Goal: Learn about a topic

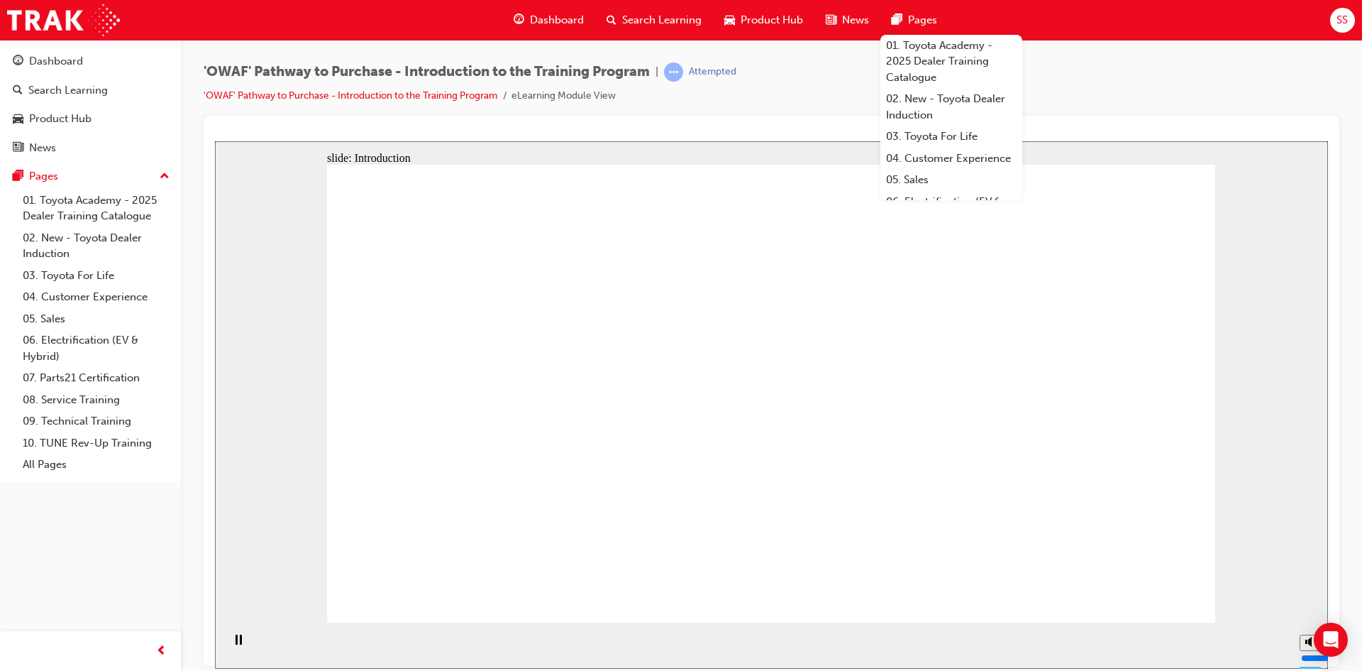
click at [842, 105] on div "'OWAF' Pathway to Purchase - Introduction to the Training Program | Attempted '…" at bounding box center [772, 88] width 1136 height 53
click at [837, 116] on div at bounding box center [772, 391] width 1136 height 550
click at [1162, 104] on div "'OWAF' Pathway to Purchase - Introduction to the Training Program | Attempted '…" at bounding box center [772, 88] width 1136 height 53
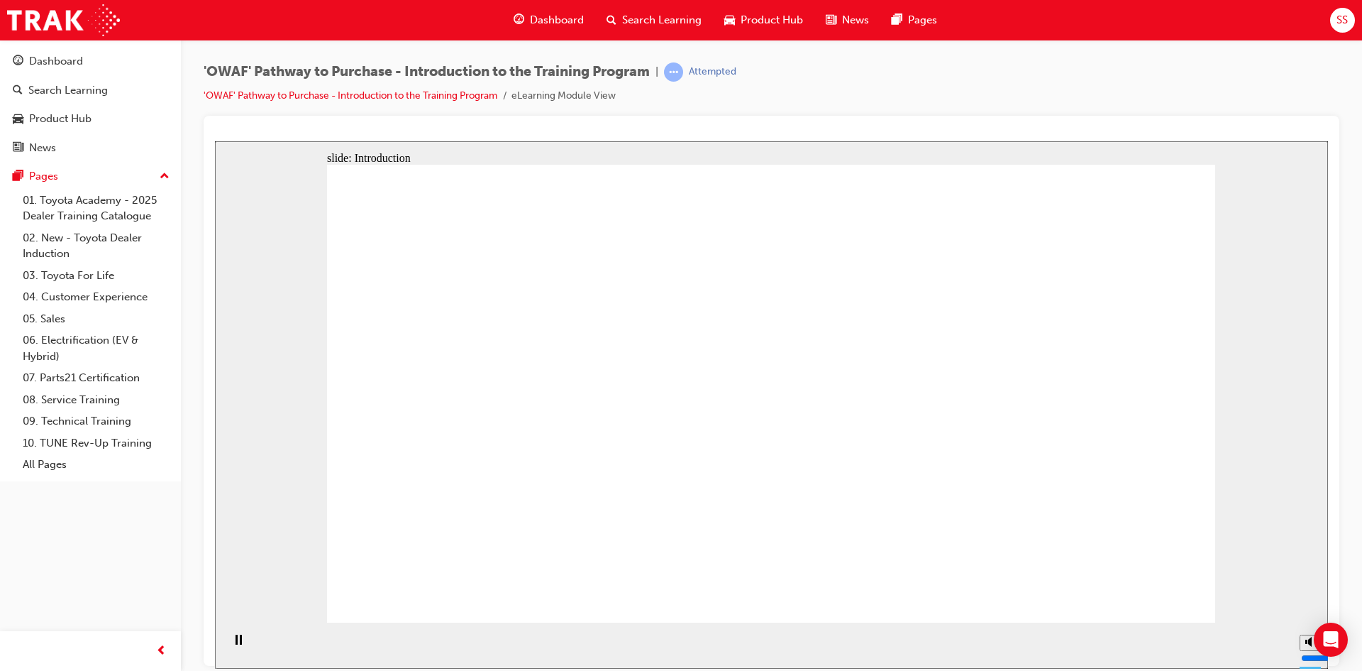
drag, startPoint x: 827, startPoint y: 480, endPoint x: 851, endPoint y: 507, distance: 35.7
drag, startPoint x: 728, startPoint y: 474, endPoint x: 736, endPoint y: 363, distance: 111.7
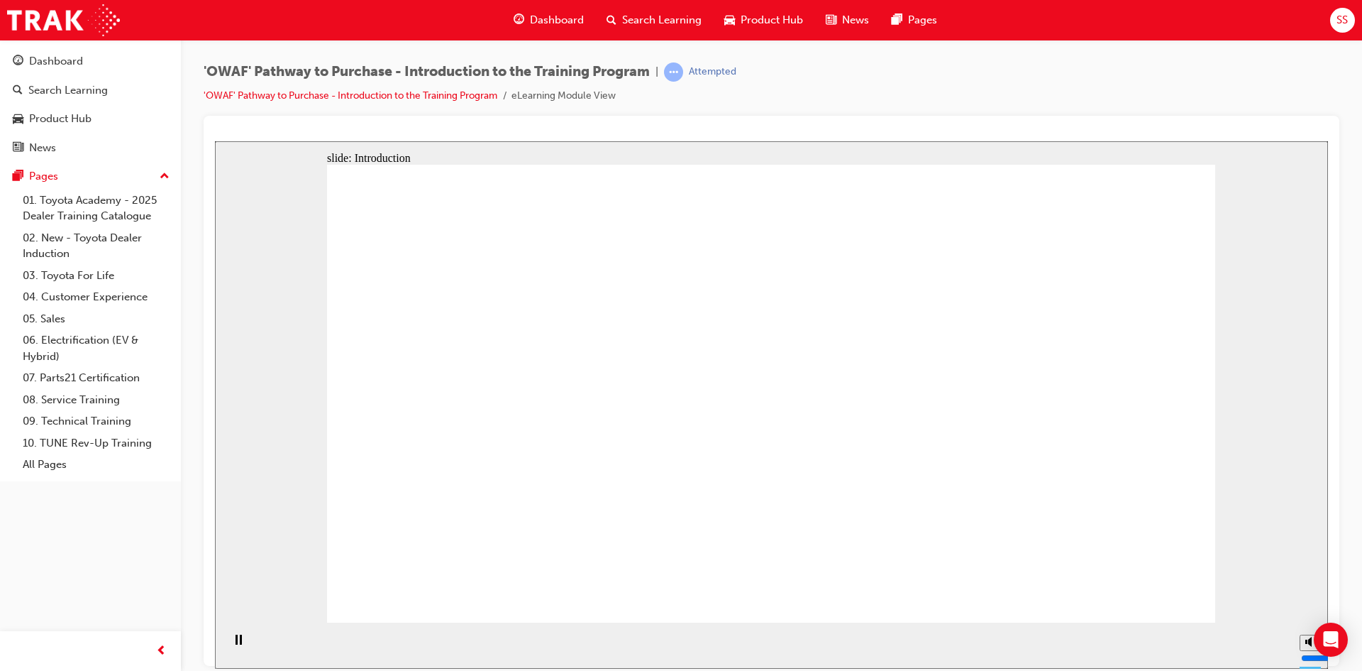
drag, startPoint x: 851, startPoint y: 296, endPoint x: 855, endPoint y: 307, distance: 12.1
drag, startPoint x: 868, startPoint y: 368, endPoint x: 715, endPoint y: 472, distance: 184.4
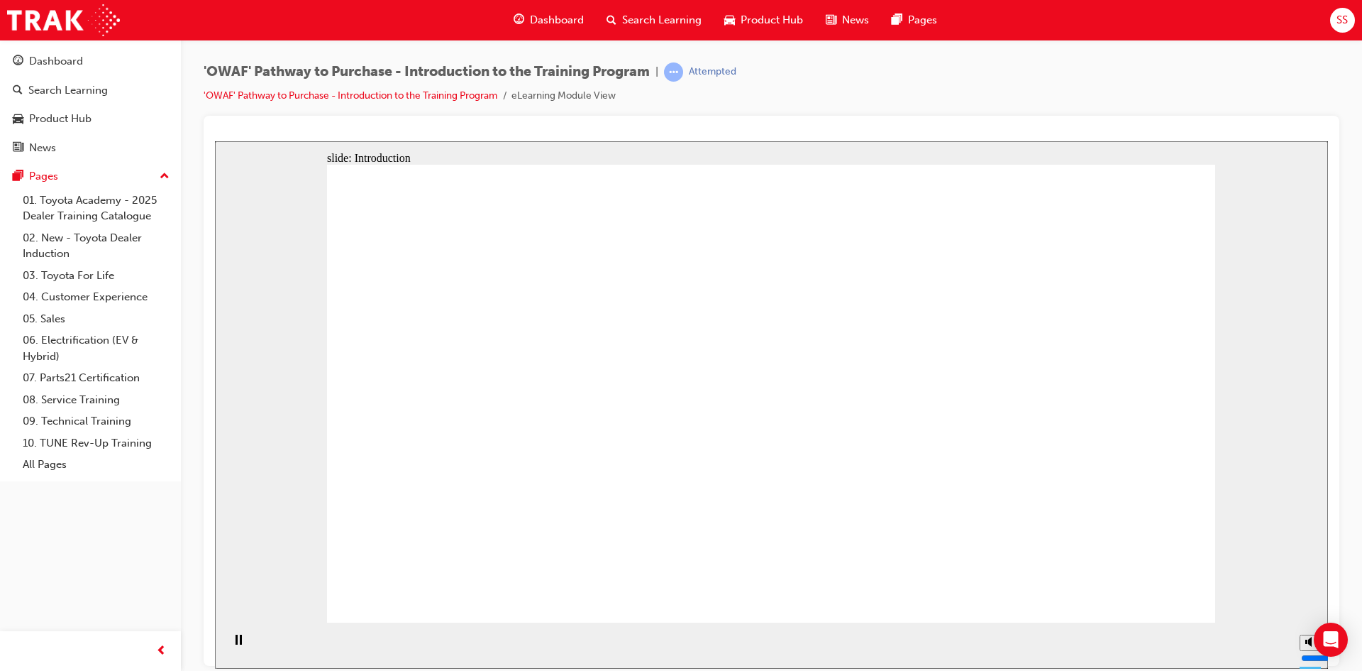
drag, startPoint x: 714, startPoint y: 481, endPoint x: 705, endPoint y: 434, distance: 48.3
drag, startPoint x: 703, startPoint y: 324, endPoint x: 768, endPoint y: 290, distance: 73.6
drag, startPoint x: 784, startPoint y: 299, endPoint x: 779, endPoint y: 339, distance: 40.0
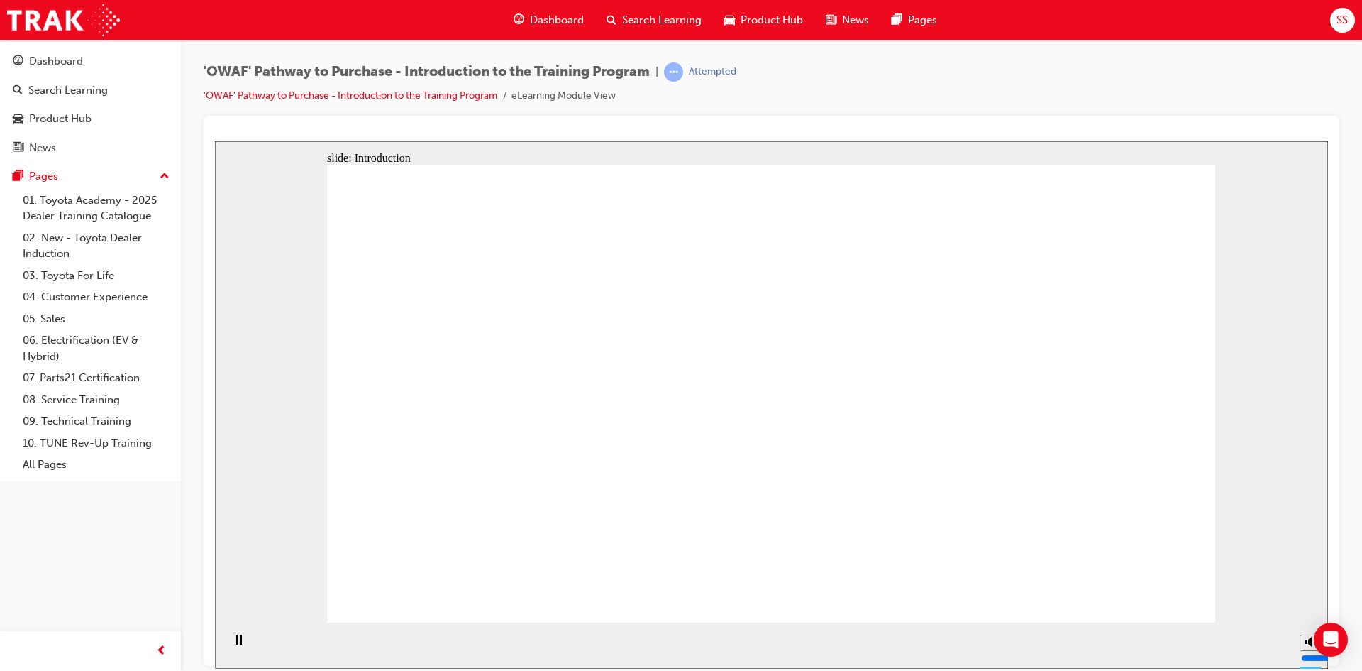
drag, startPoint x: 790, startPoint y: 208, endPoint x: 775, endPoint y: 253, distance: 47.1
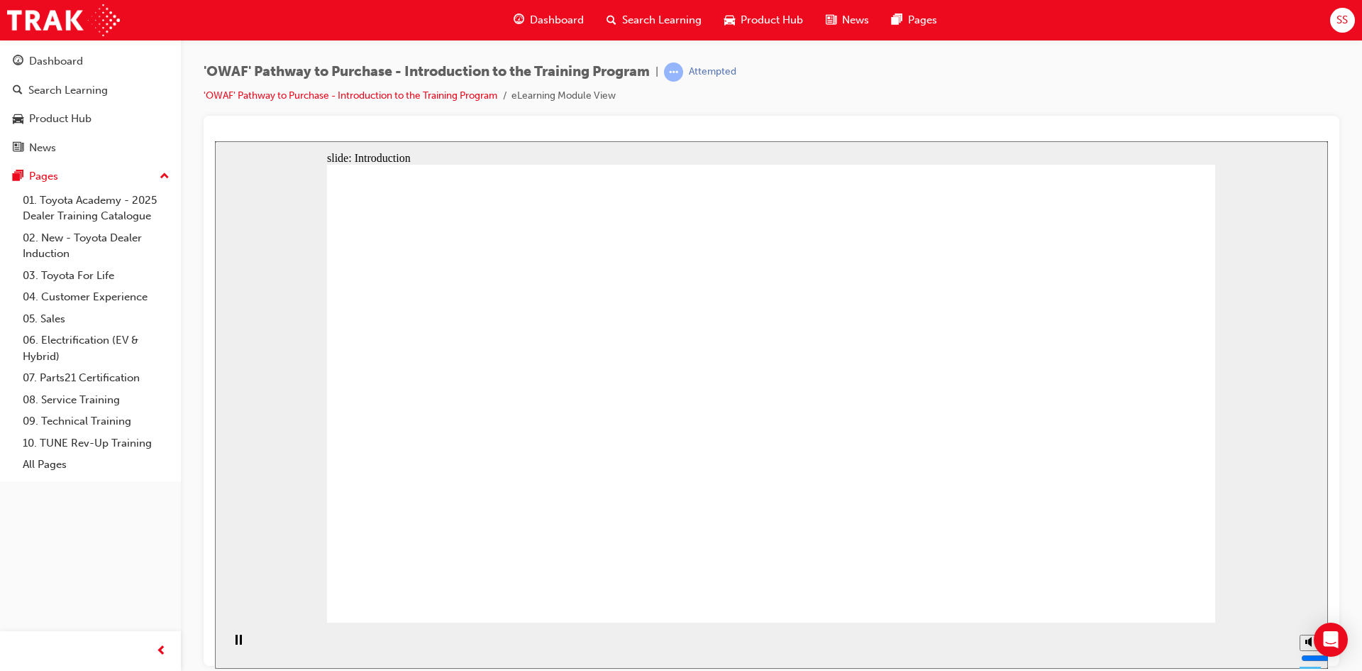
drag, startPoint x: 759, startPoint y: 367, endPoint x: 750, endPoint y: 463, distance: 96.9
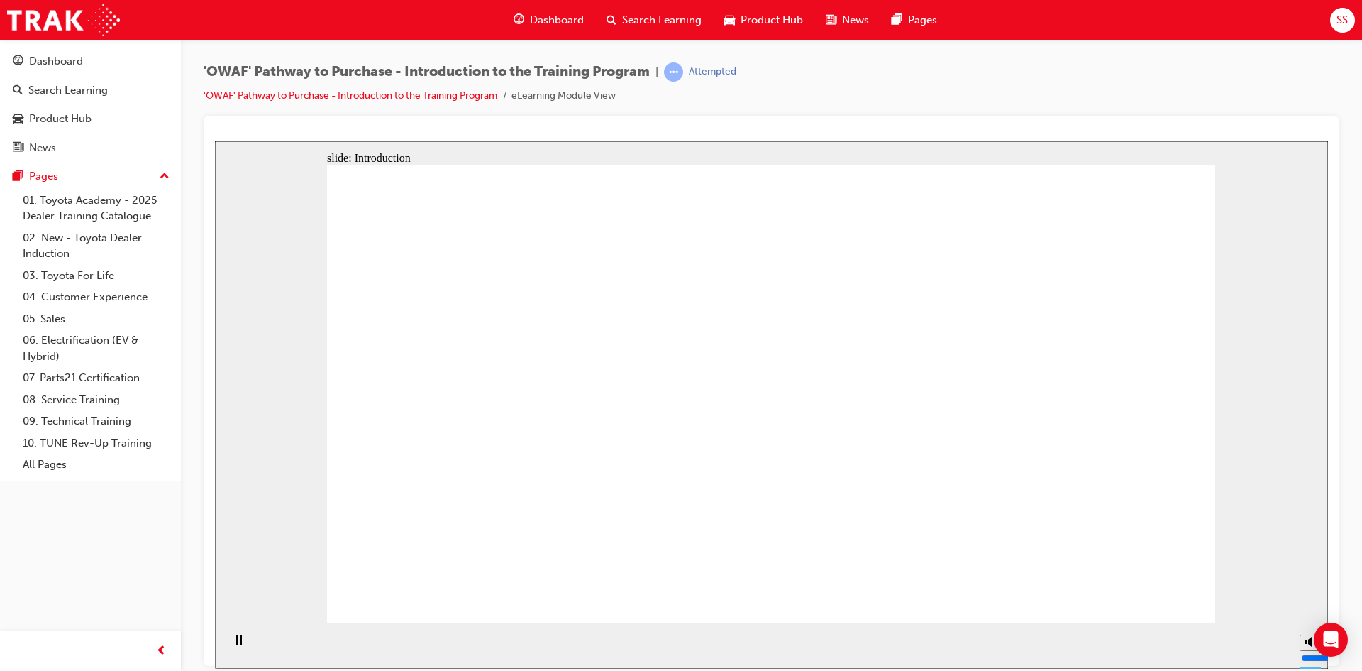
drag, startPoint x: 841, startPoint y: 480, endPoint x: 878, endPoint y: 331, distance: 154.4
drag, startPoint x: 553, startPoint y: 304, endPoint x: 558, endPoint y: 343, distance: 39.3
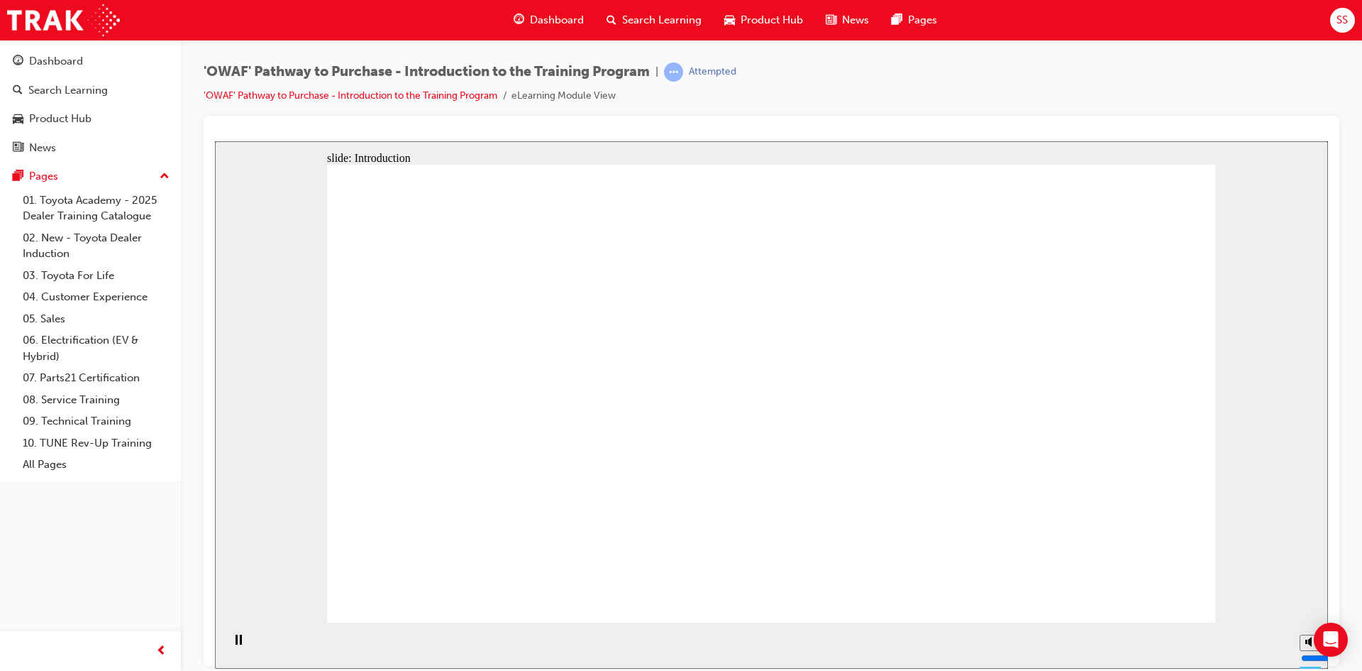
drag, startPoint x: 566, startPoint y: 409, endPoint x: 662, endPoint y: 434, distance: 99.6
drag, startPoint x: 671, startPoint y: 473, endPoint x: 712, endPoint y: 492, distance: 45.7
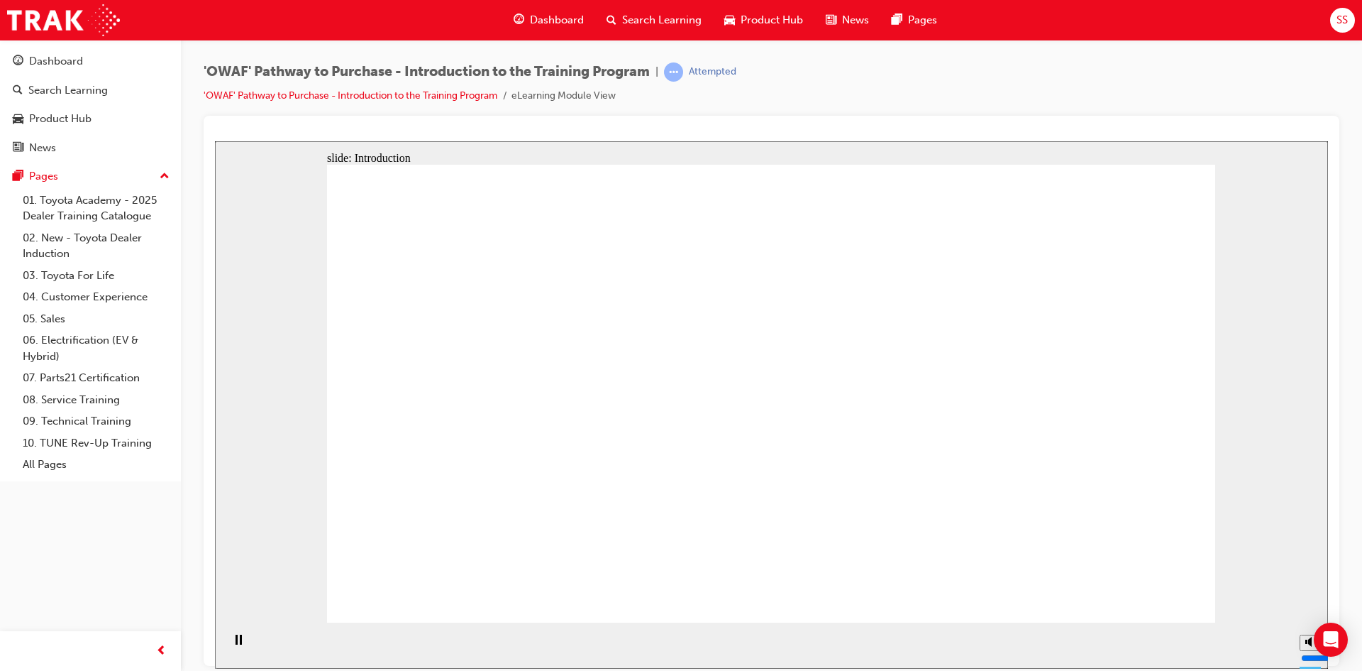
drag, startPoint x: 768, startPoint y: 575, endPoint x: 765, endPoint y: 595, distance: 20.2
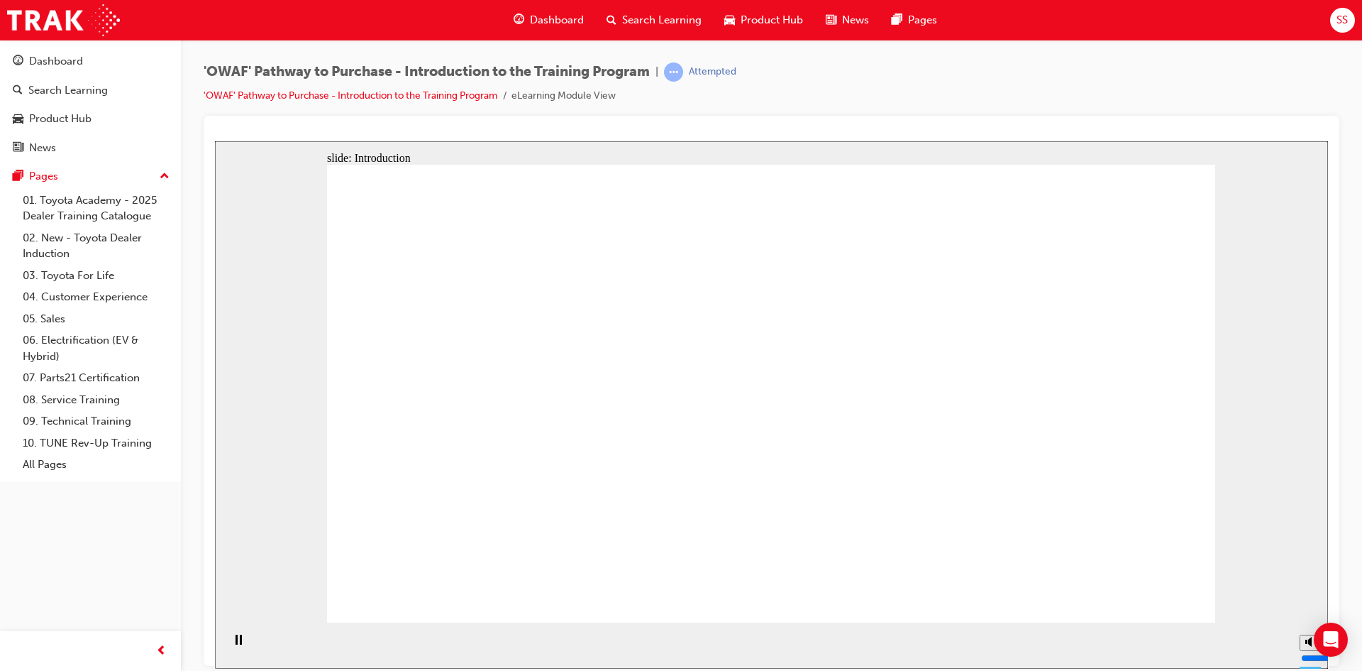
drag, startPoint x: 829, startPoint y: 508, endPoint x: 595, endPoint y: 506, distance: 234.9
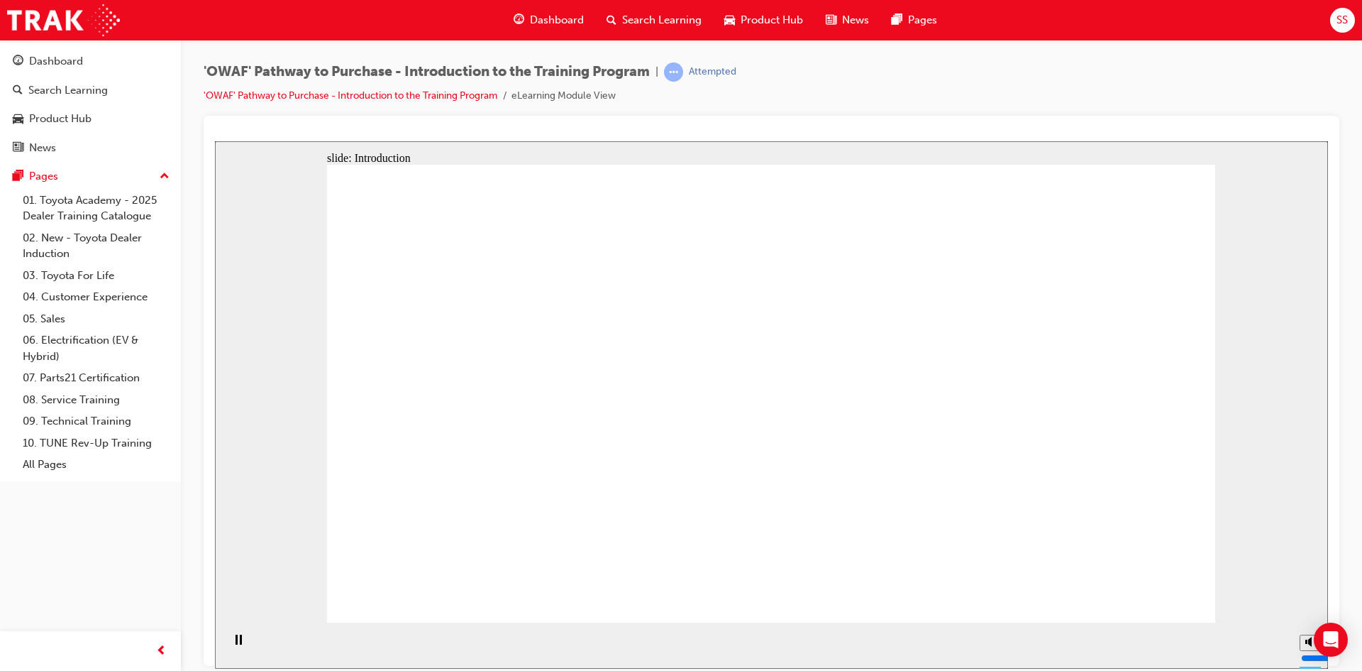
drag, startPoint x: 680, startPoint y: 490, endPoint x: 649, endPoint y: 303, distance: 190.0
drag, startPoint x: 649, startPoint y: 303, endPoint x: 685, endPoint y: 336, distance: 49.7
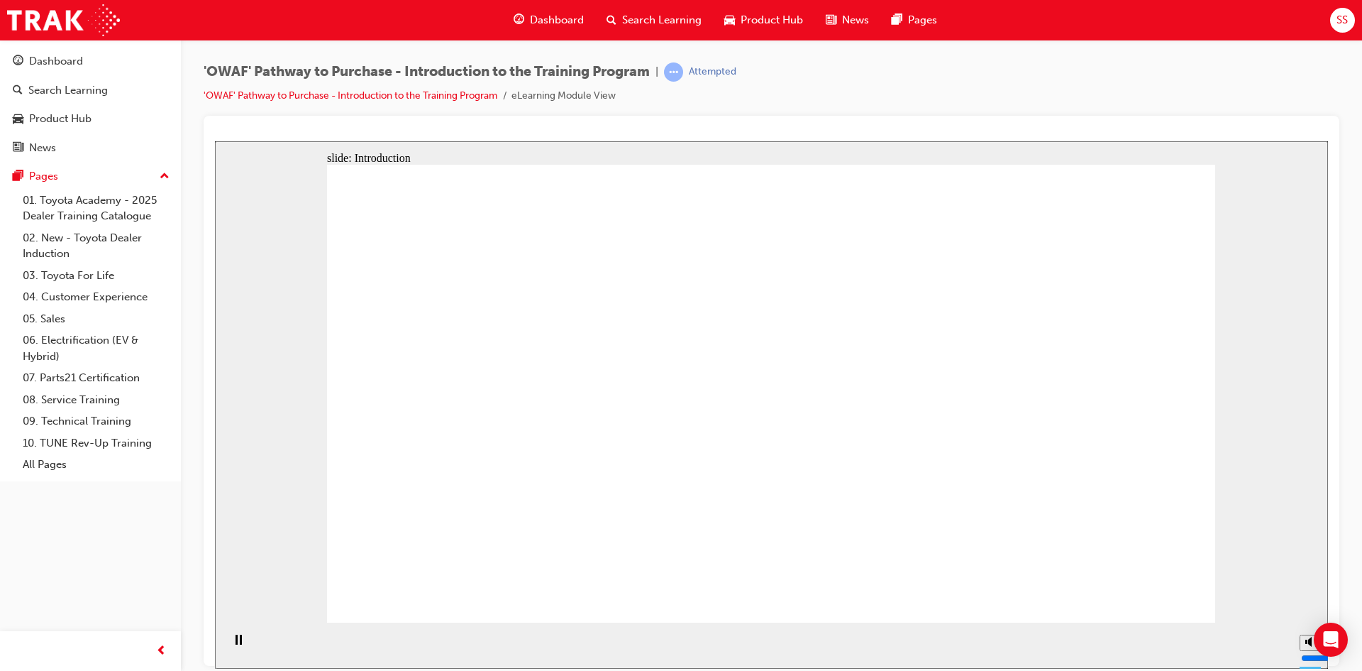
drag, startPoint x: 867, startPoint y: 322, endPoint x: 835, endPoint y: 448, distance: 129.6
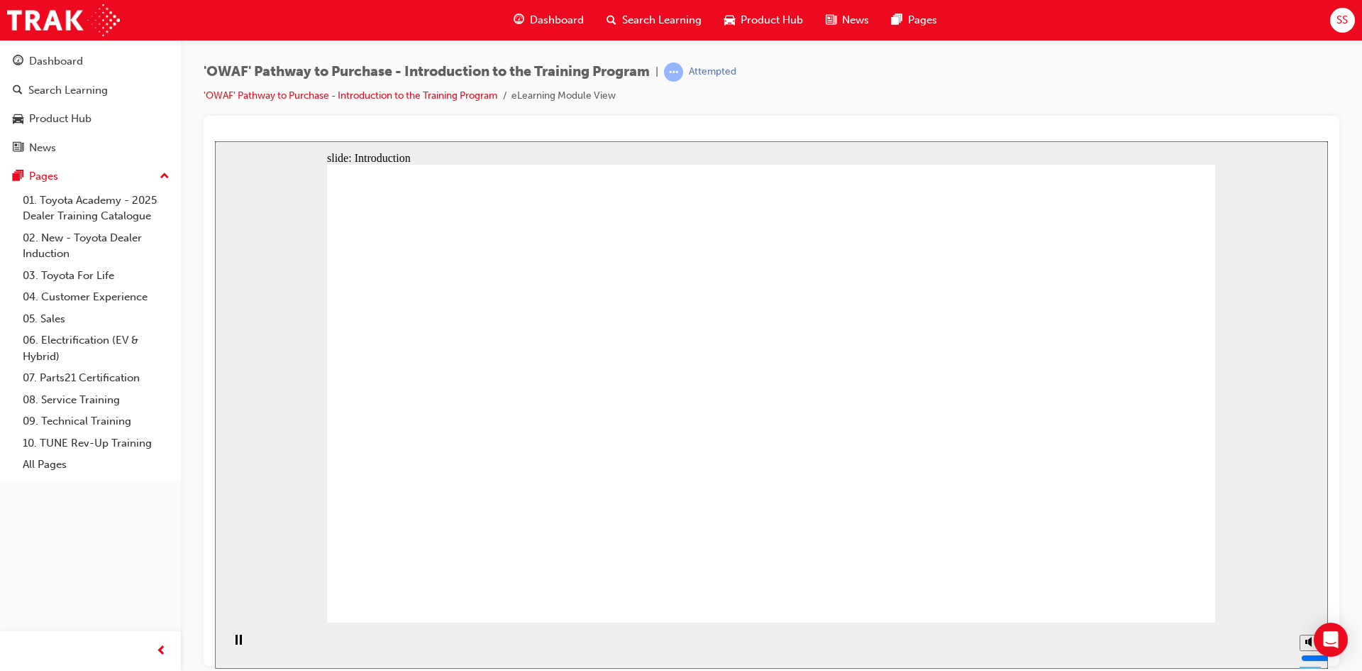
drag, startPoint x: 577, startPoint y: 302, endPoint x: 699, endPoint y: 340, distance: 127.7
drag, startPoint x: 765, startPoint y: 363, endPoint x: 822, endPoint y: 386, distance: 61.8
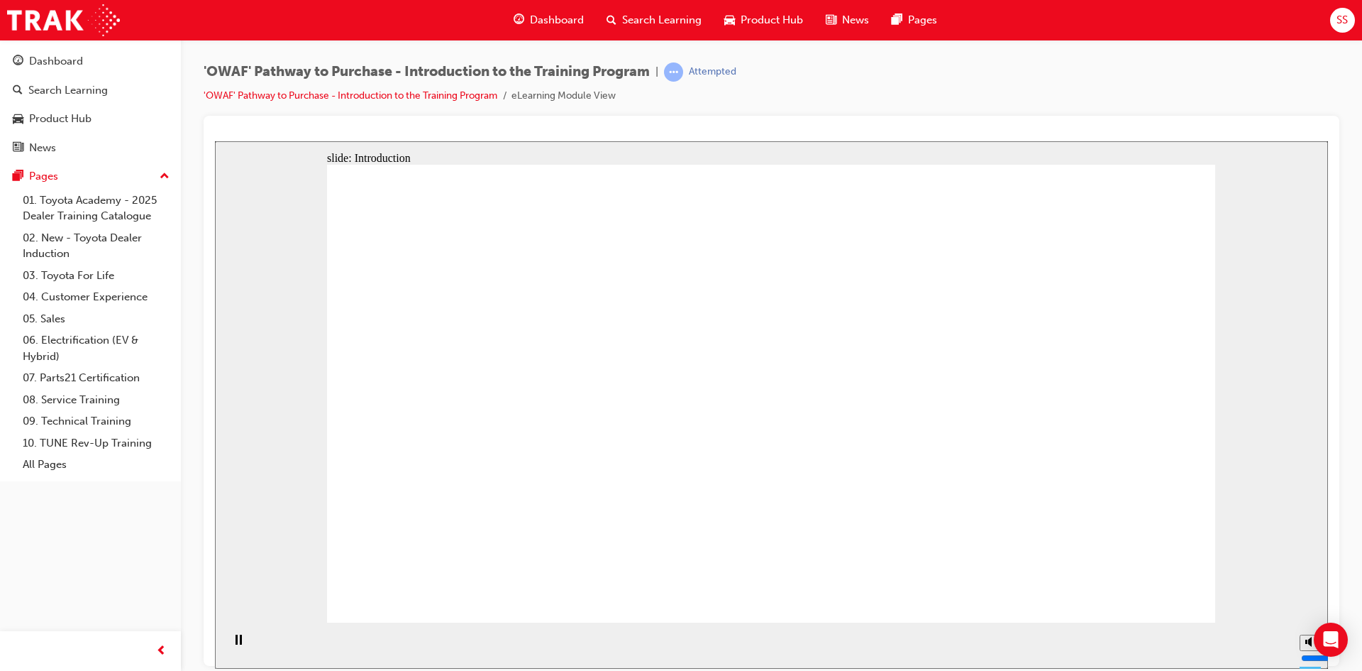
drag, startPoint x: 1147, startPoint y: 578, endPoint x: 1155, endPoint y: 596, distance: 20.3
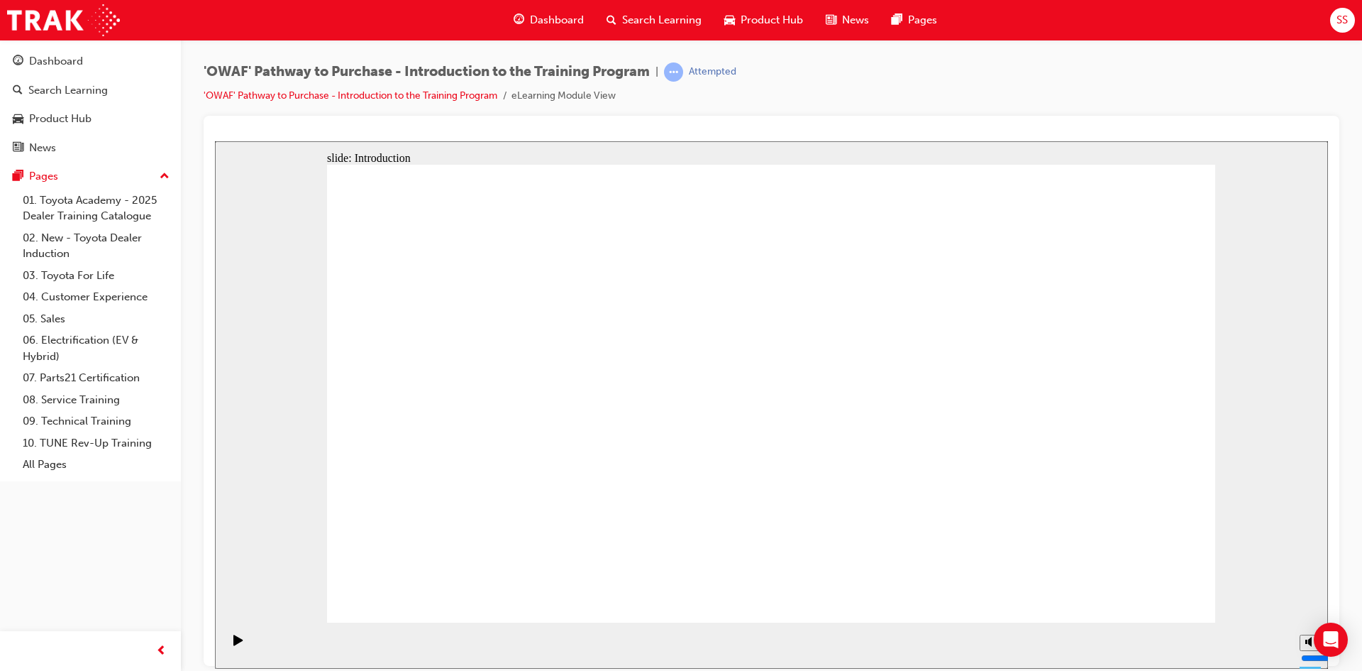
drag, startPoint x: 908, startPoint y: 365, endPoint x: 918, endPoint y: 365, distance: 10.7
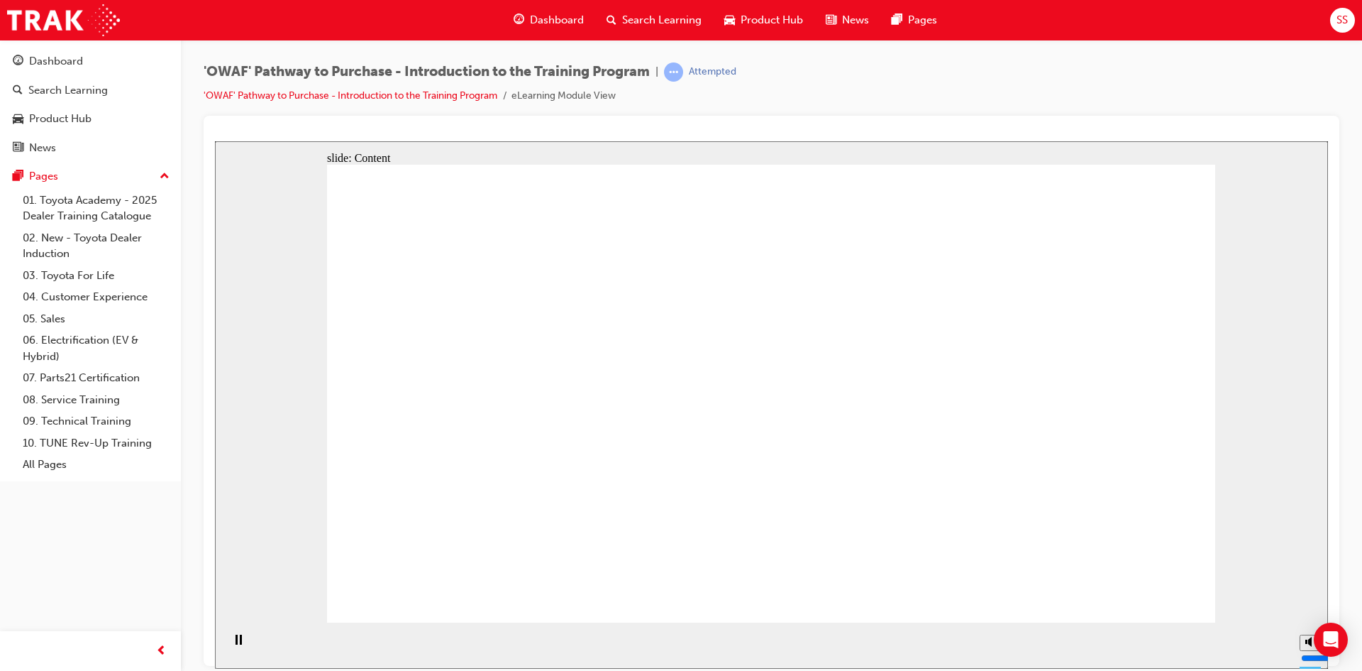
drag, startPoint x: 573, startPoint y: 469, endPoint x: 822, endPoint y: 446, distance: 249.5
drag, startPoint x: 1001, startPoint y: 315, endPoint x: 1016, endPoint y: 600, distance: 284.9
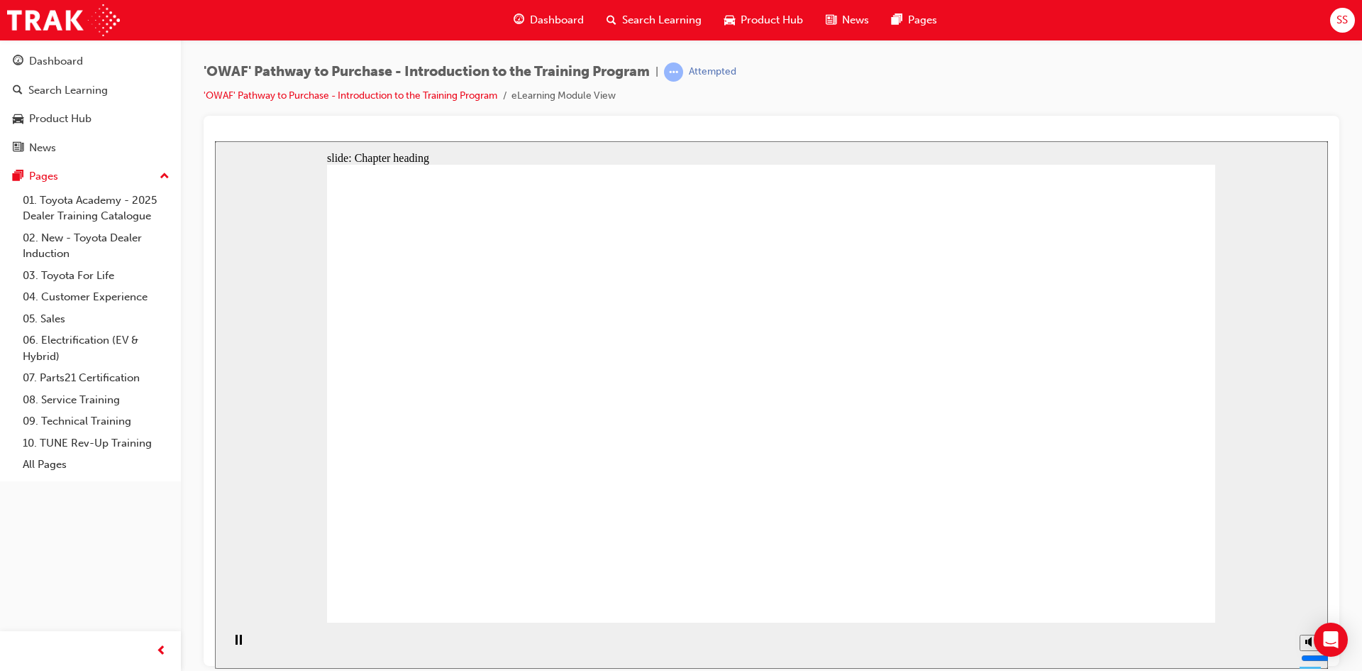
drag, startPoint x: 1088, startPoint y: 553, endPoint x: 1115, endPoint y: 577, distance: 35.2
